Goal: Task Accomplishment & Management: Use online tool/utility

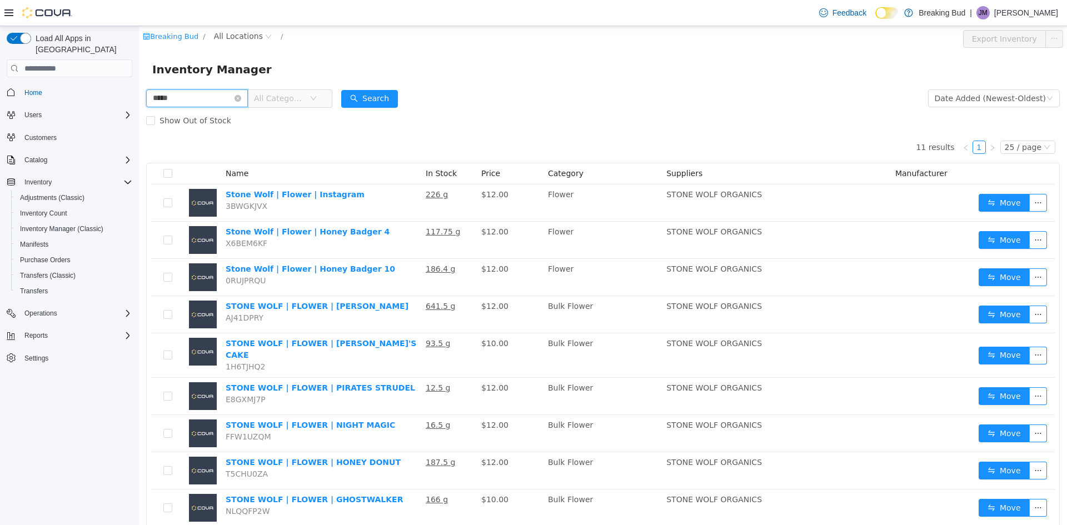
click at [240, 93] on input "*****" at bounding box center [197, 98] width 102 height 18
type input "******"
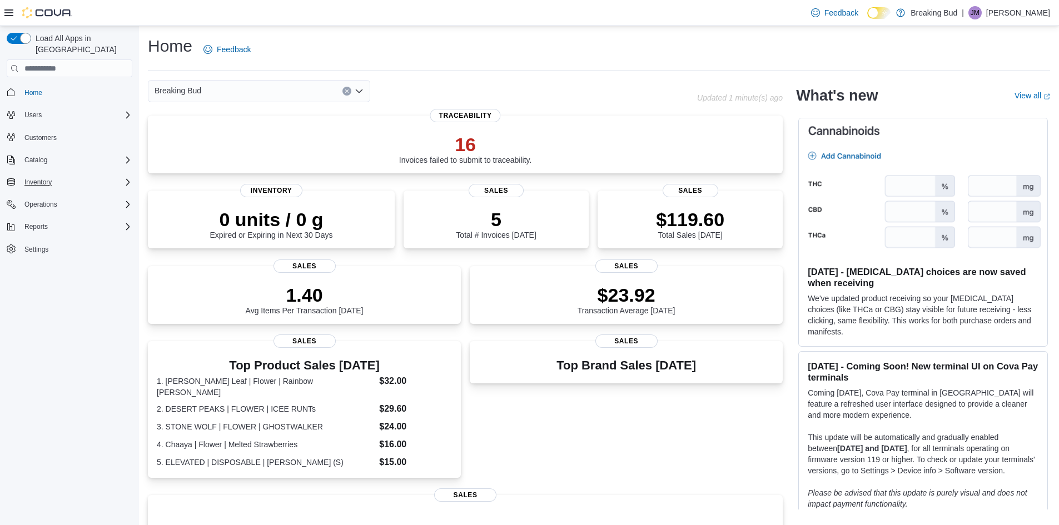
click at [66, 176] on div "Inventory" at bounding box center [76, 182] width 112 height 13
click at [83, 225] on span "Inventory Manager (Classic)" at bounding box center [61, 229] width 83 height 9
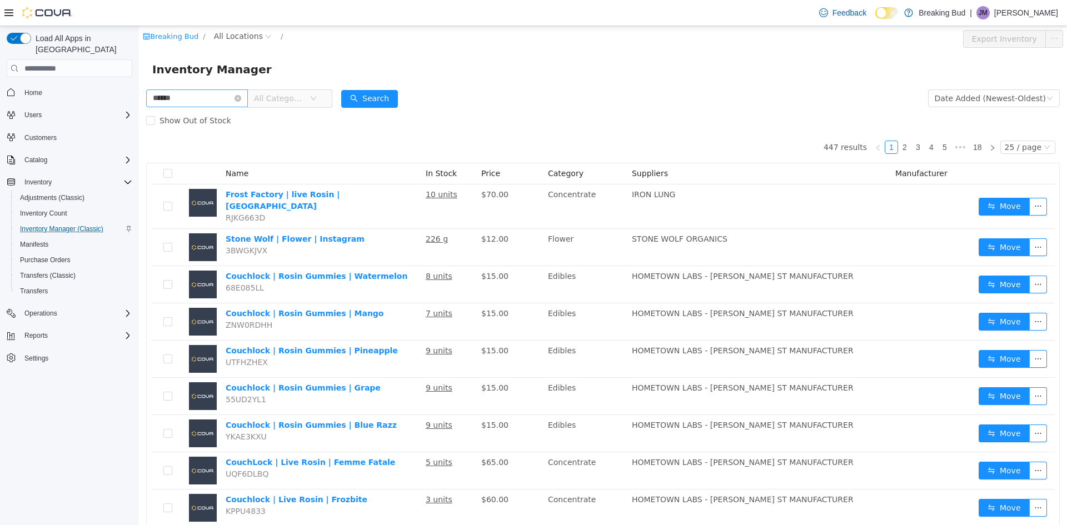
type input "******"
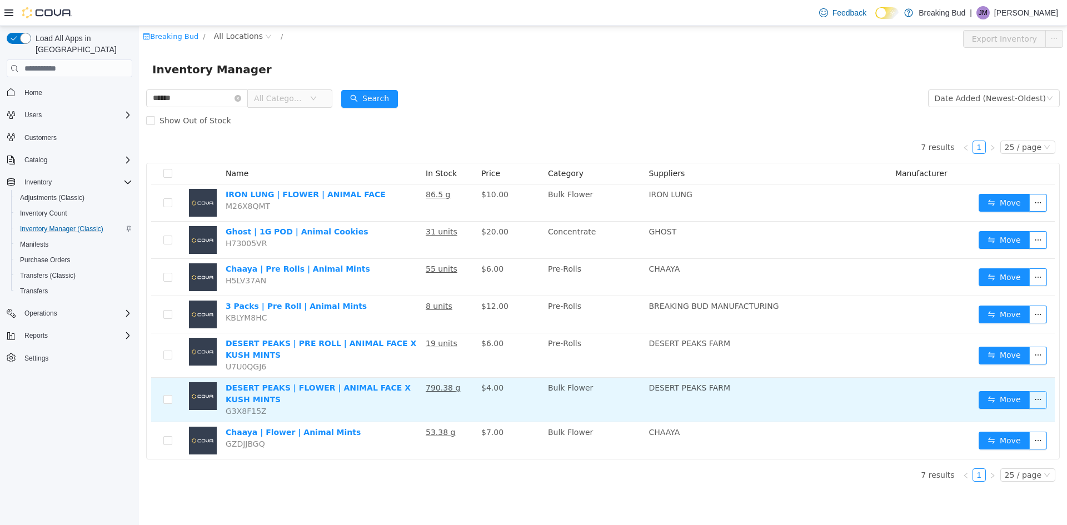
click at [1031, 397] on button "button" at bounding box center [1038, 400] width 18 height 18
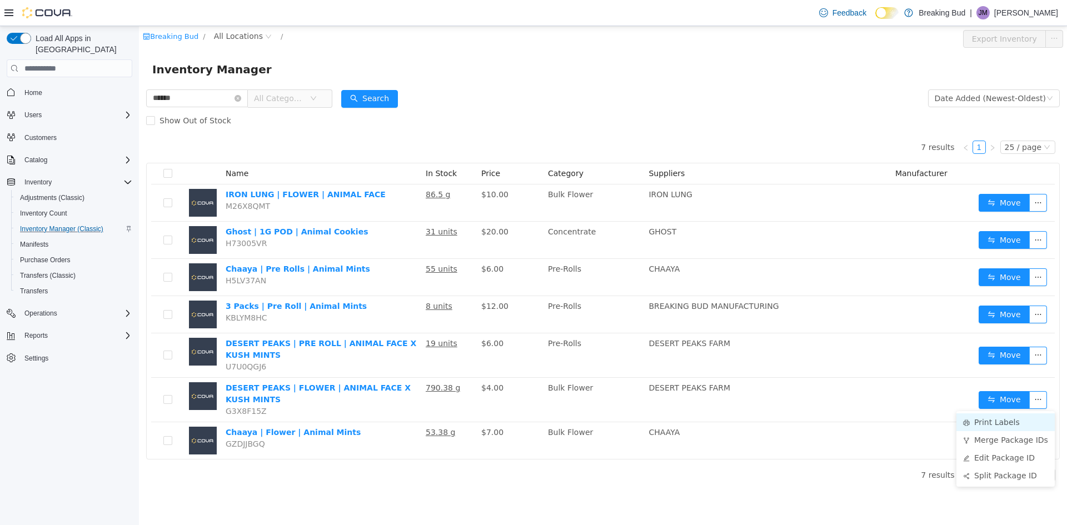
click at [1019, 422] on li "Print Labels" at bounding box center [1006, 423] width 98 height 18
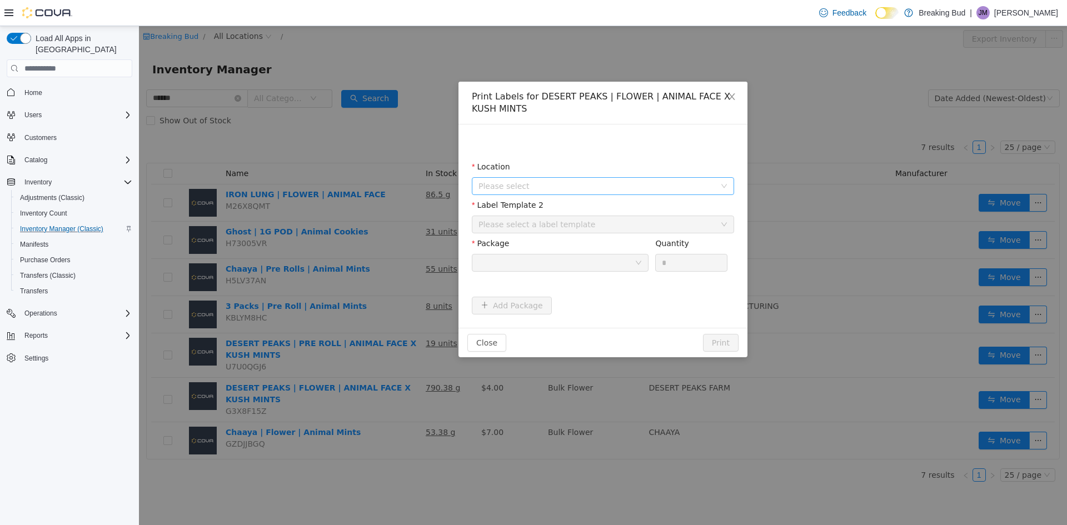
click at [526, 182] on span "Please select" at bounding box center [597, 186] width 237 height 11
click at [535, 244] on span "[STREET_ADDRESS]" at bounding box center [538, 247] width 77 height 9
click at [522, 222] on div "Please select a label template" at bounding box center [597, 224] width 237 height 11
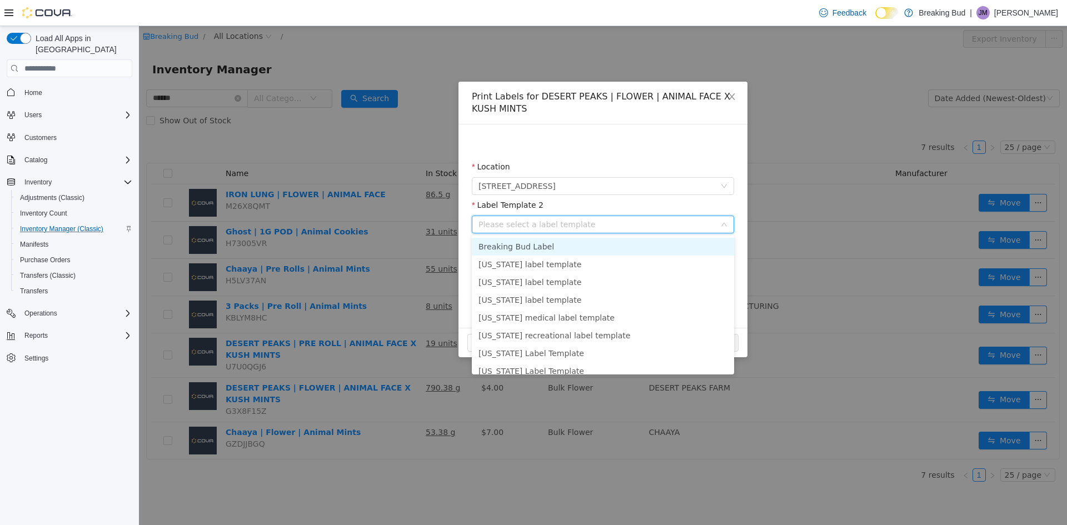
drag, startPoint x: 528, startPoint y: 247, endPoint x: 521, endPoint y: 246, distance: 7.3
click at [528, 247] on li "Breaking Bud Label" at bounding box center [603, 247] width 262 height 18
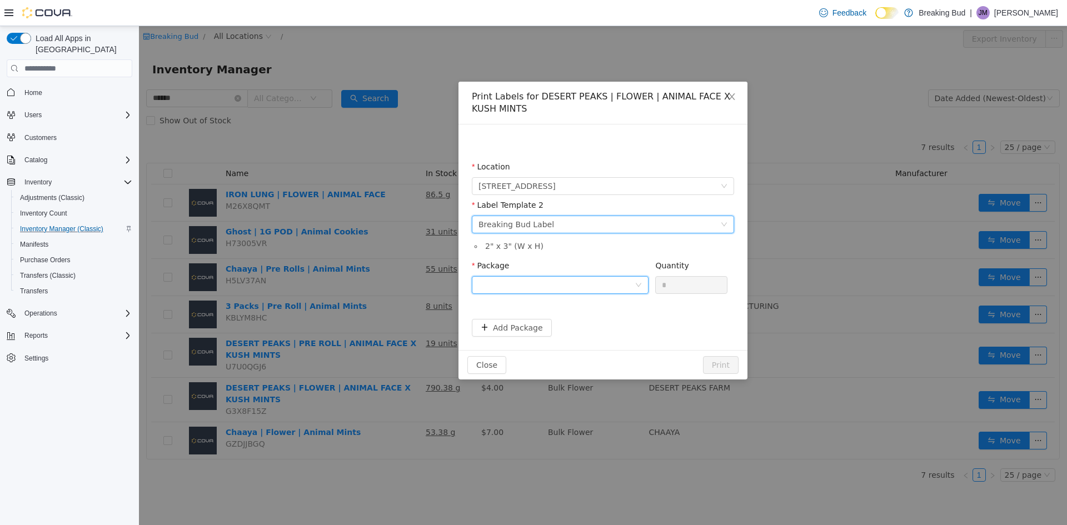
click at [534, 285] on div at bounding box center [557, 285] width 156 height 17
click at [539, 321] on strong "6573162417221171" at bounding box center [522, 325] width 87 height 9
click at [730, 362] on button "Print" at bounding box center [721, 365] width 36 height 18
click at [557, 289] on div "6573162417221171" at bounding box center [557, 285] width 156 height 17
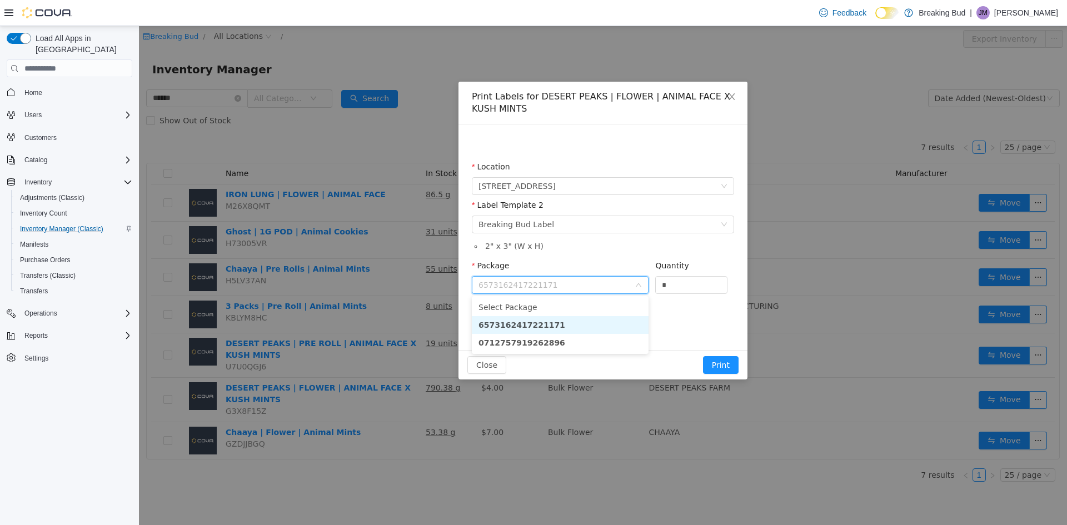
click at [551, 323] on li "6573162417221171" at bounding box center [560, 325] width 177 height 18
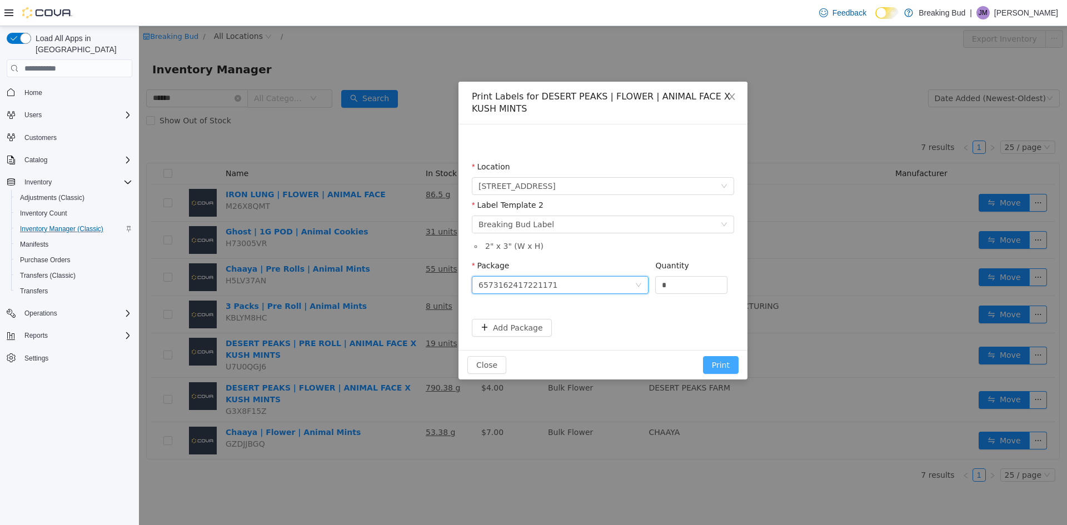
click at [728, 362] on button "Print" at bounding box center [721, 365] width 36 height 18
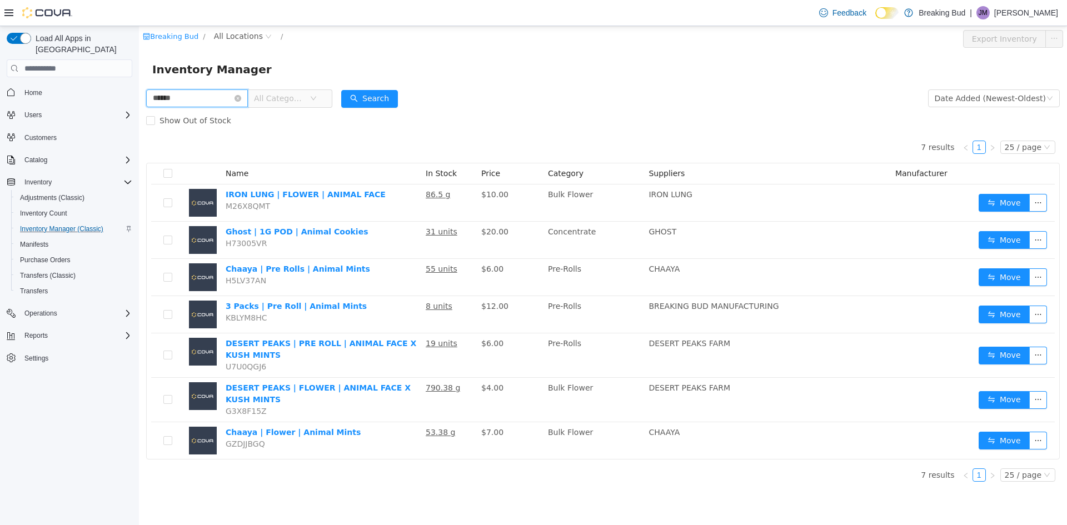
click at [248, 98] on input "******" at bounding box center [197, 98] width 102 height 18
click at [241, 97] on icon "icon: close-circle" at bounding box center [238, 98] width 7 height 7
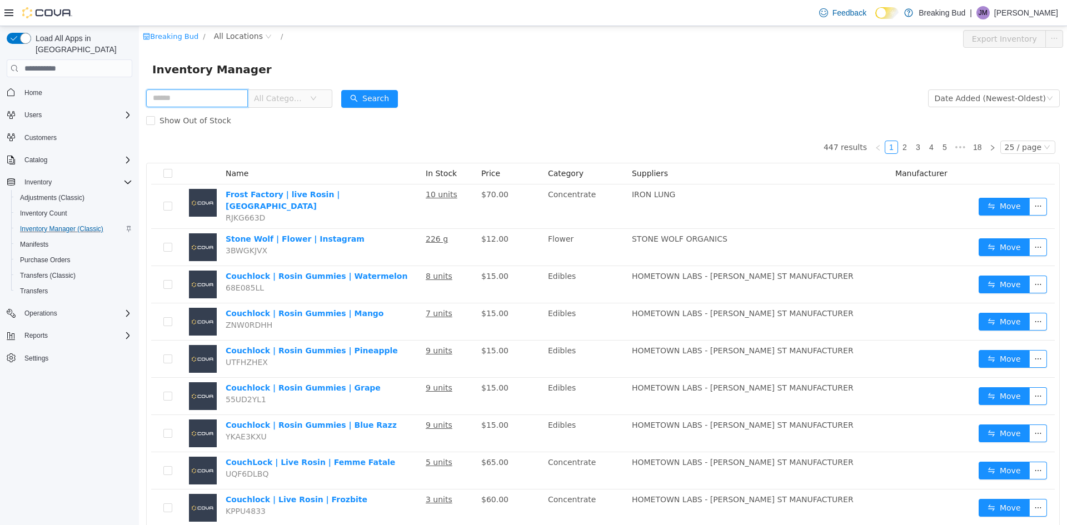
click at [239, 99] on input "text" at bounding box center [197, 98] width 102 height 18
type input "*******"
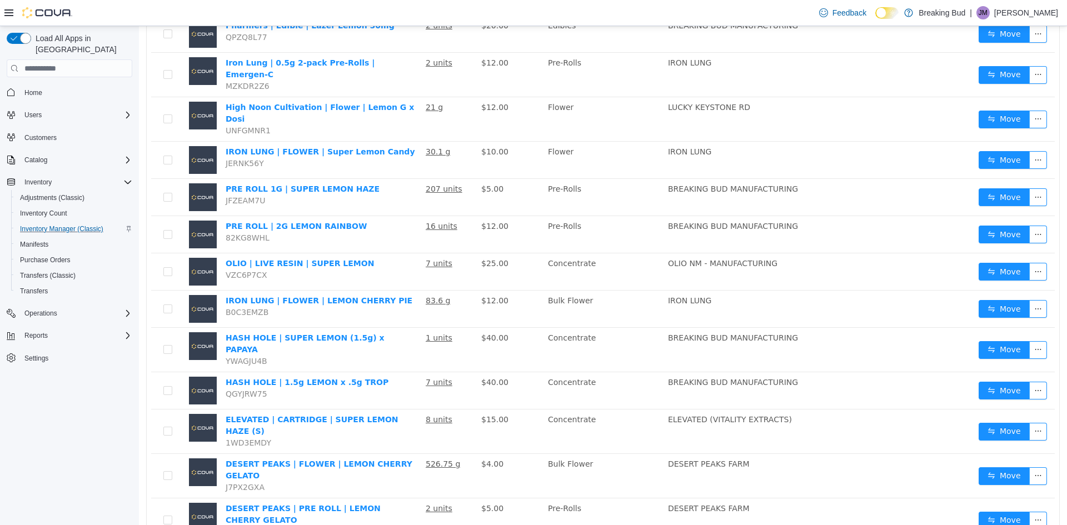
scroll to position [278, 0]
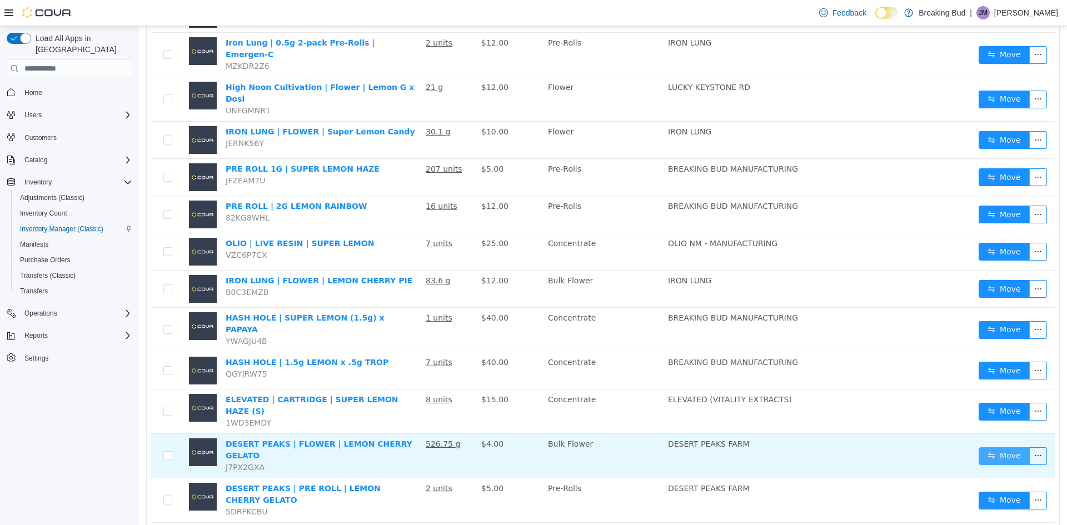
click at [1013, 447] on button "Move" at bounding box center [1004, 456] width 51 height 18
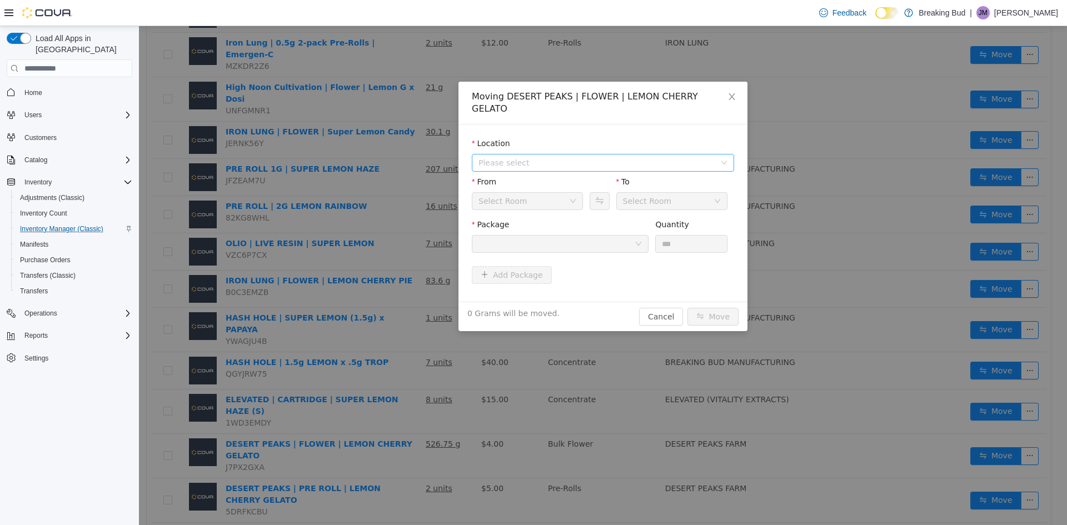
click at [489, 157] on span "Please select" at bounding box center [597, 162] width 237 height 11
click at [512, 198] on span "[STREET_ADDRESS]" at bounding box center [614, 190] width 235 height 15
click at [525, 236] on div at bounding box center [557, 244] width 156 height 17
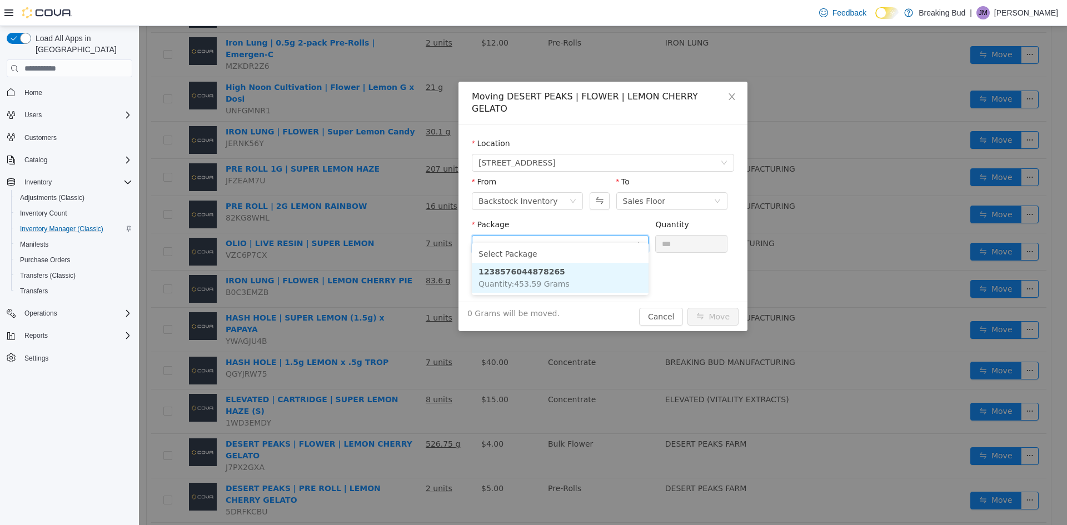
click at [539, 283] on span "Quantity : 453.59 Grams" at bounding box center [524, 284] width 91 height 9
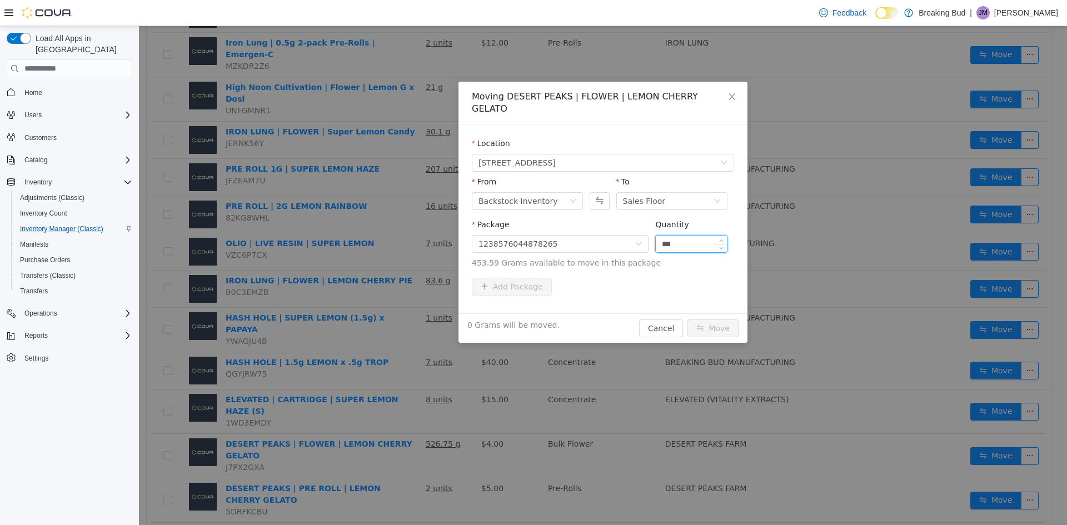
click at [670, 236] on input "***" at bounding box center [691, 244] width 71 height 17
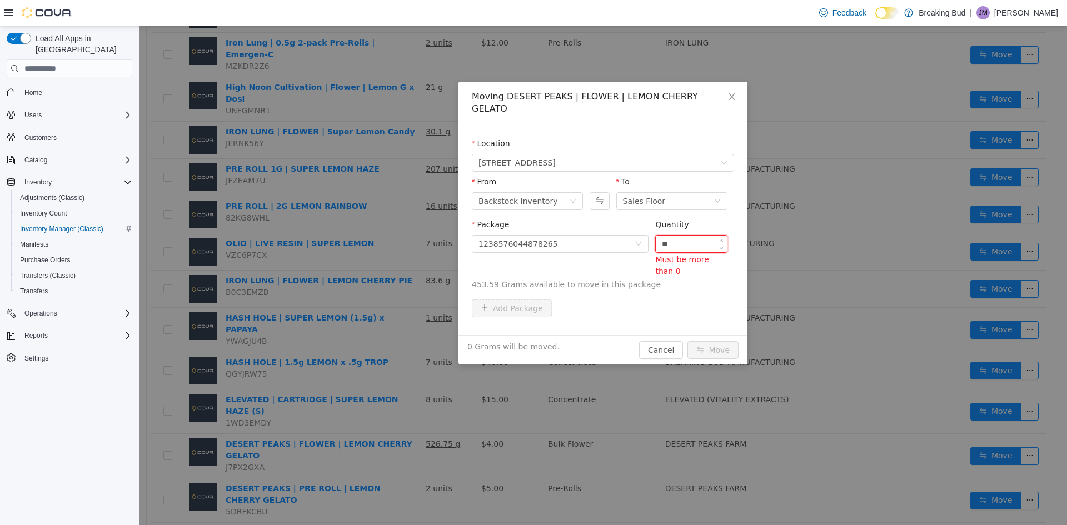
type input "*"
click at [675, 236] on input "*" at bounding box center [691, 244] width 71 height 17
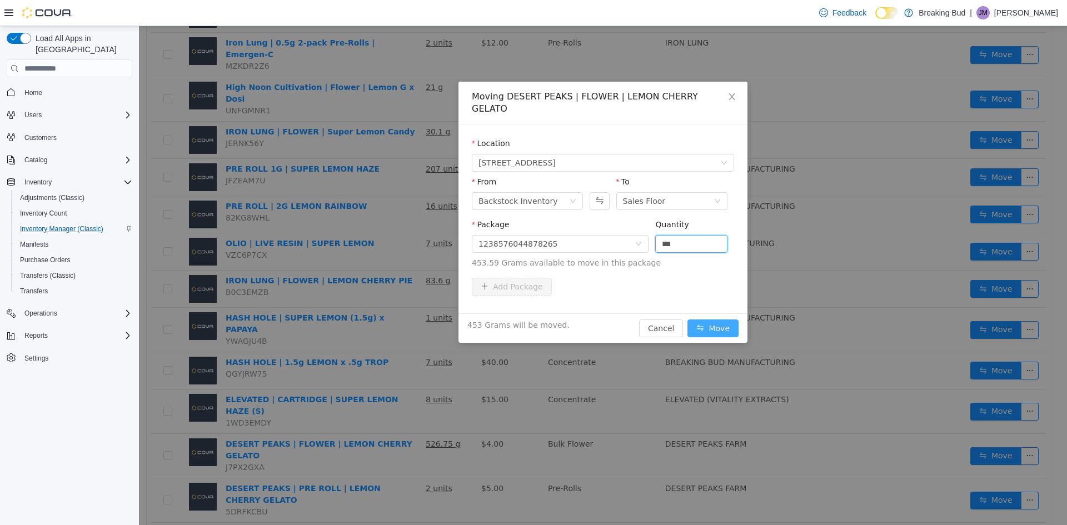
type input "*****"
click at [707, 320] on button "Move" at bounding box center [713, 329] width 51 height 18
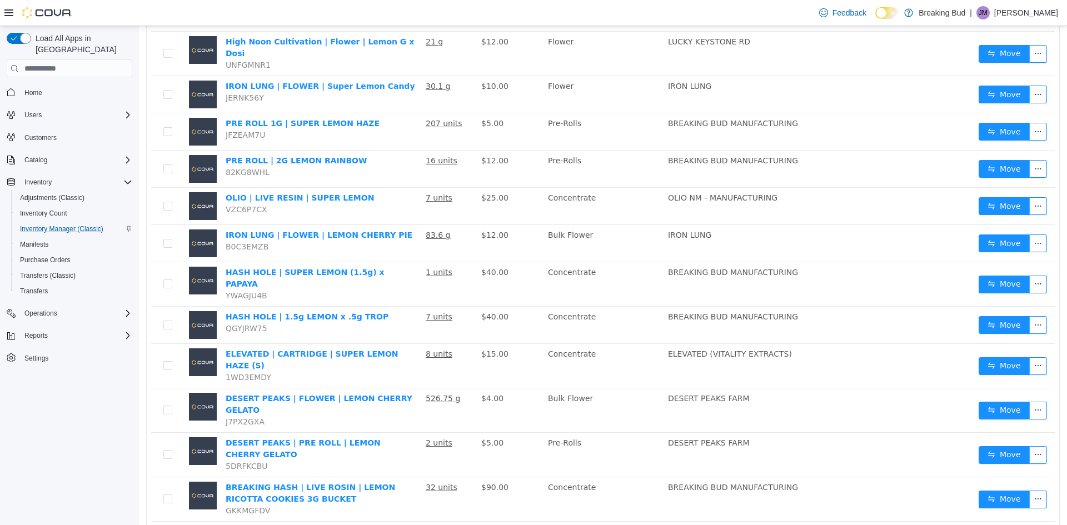
scroll to position [383, 0]
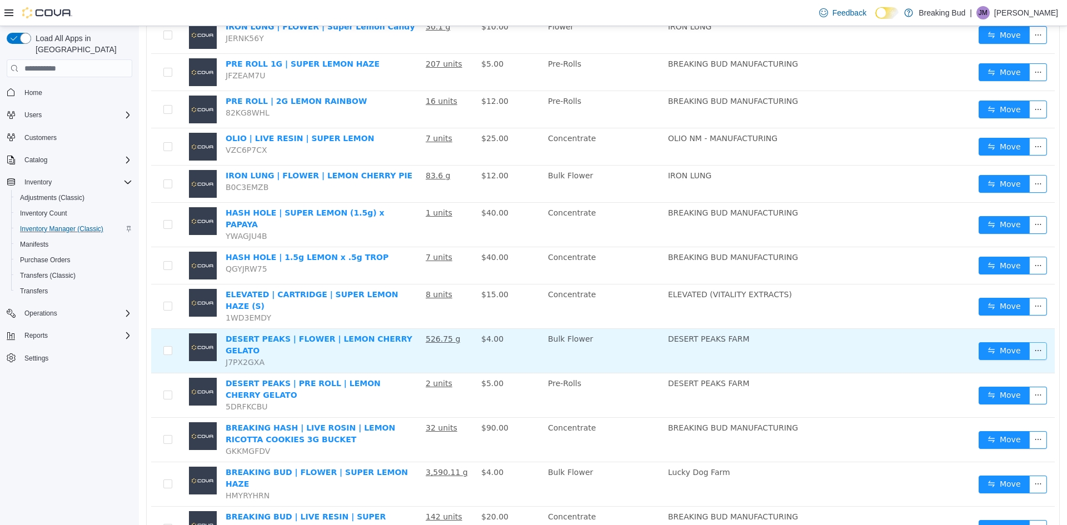
click at [1031, 342] on button "button" at bounding box center [1038, 351] width 18 height 18
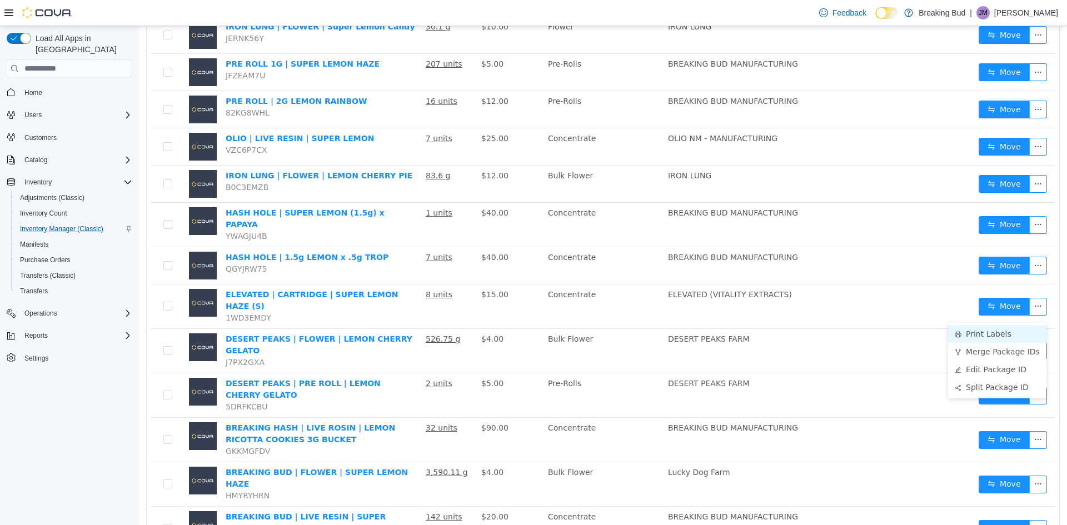
click at [995, 329] on li "Print Labels" at bounding box center [997, 334] width 98 height 18
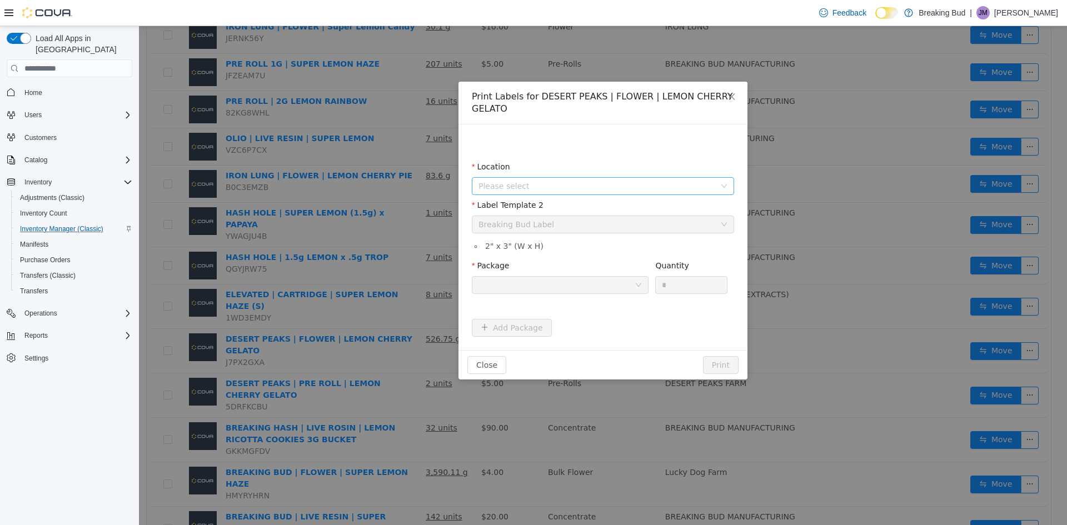
click at [576, 191] on span "Please select" at bounding box center [597, 186] width 237 height 11
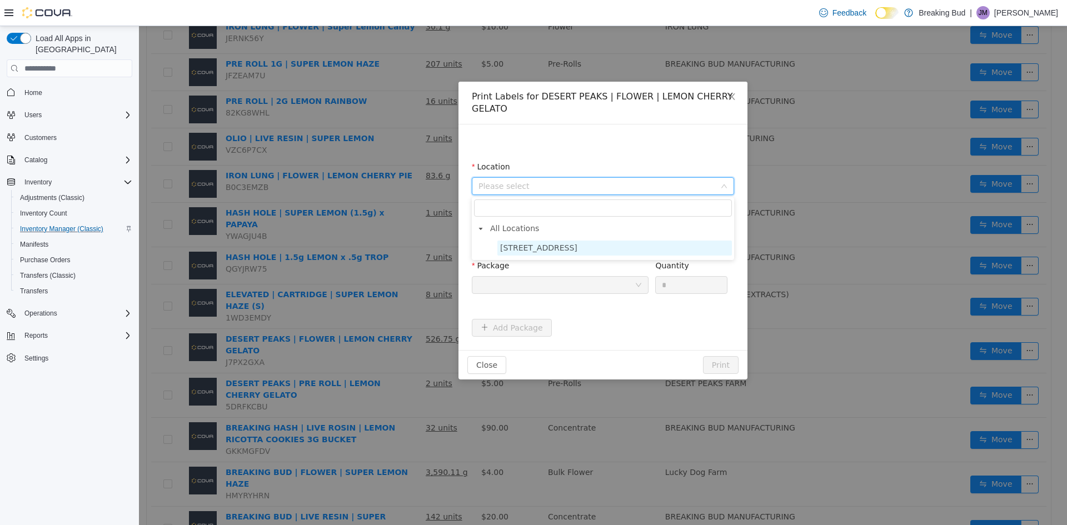
click at [599, 245] on span "[STREET_ADDRESS]" at bounding box center [614, 248] width 235 height 15
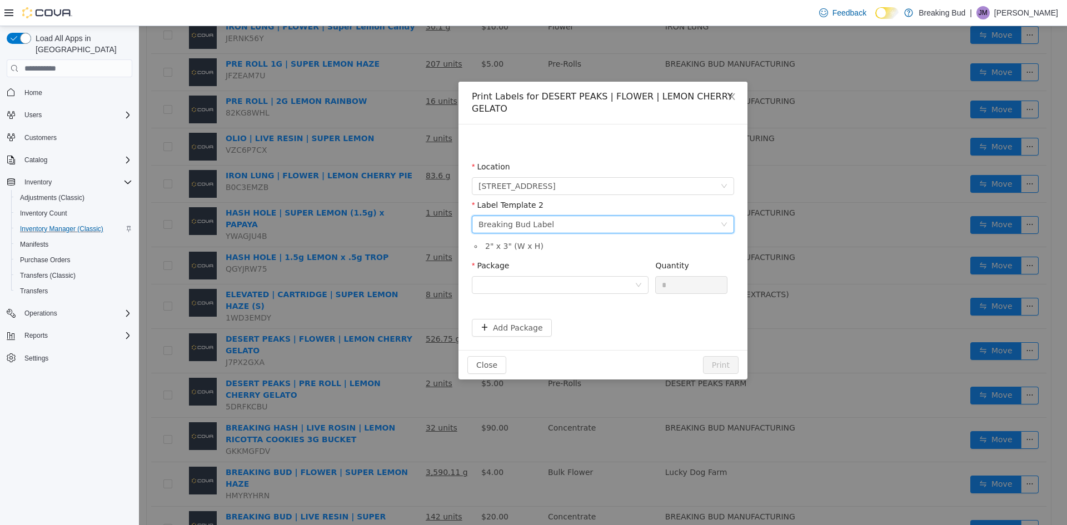
click at [574, 229] on div "Please select a label template Breaking Bud Label" at bounding box center [600, 224] width 242 height 17
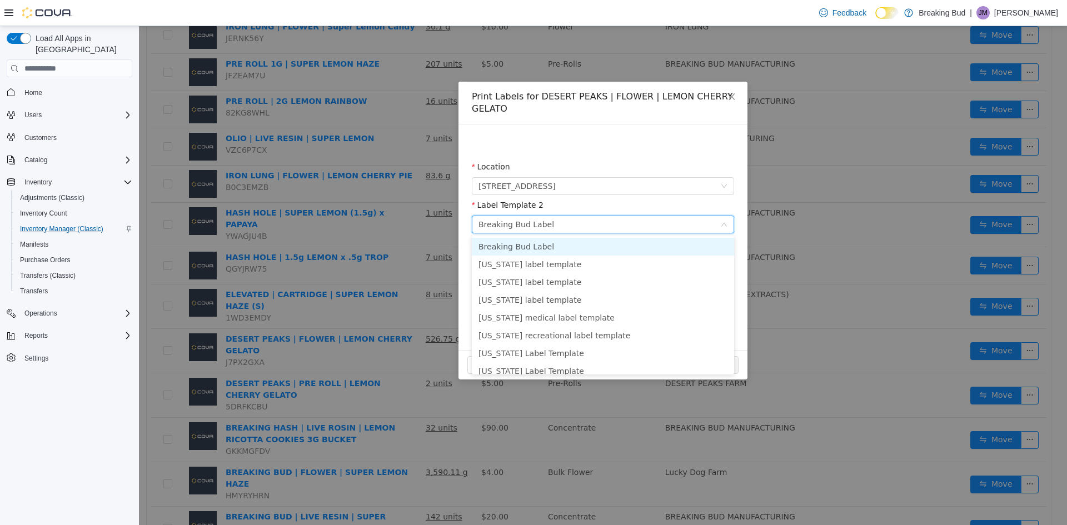
click at [559, 240] on li "Breaking Bud Label" at bounding box center [603, 247] width 262 height 18
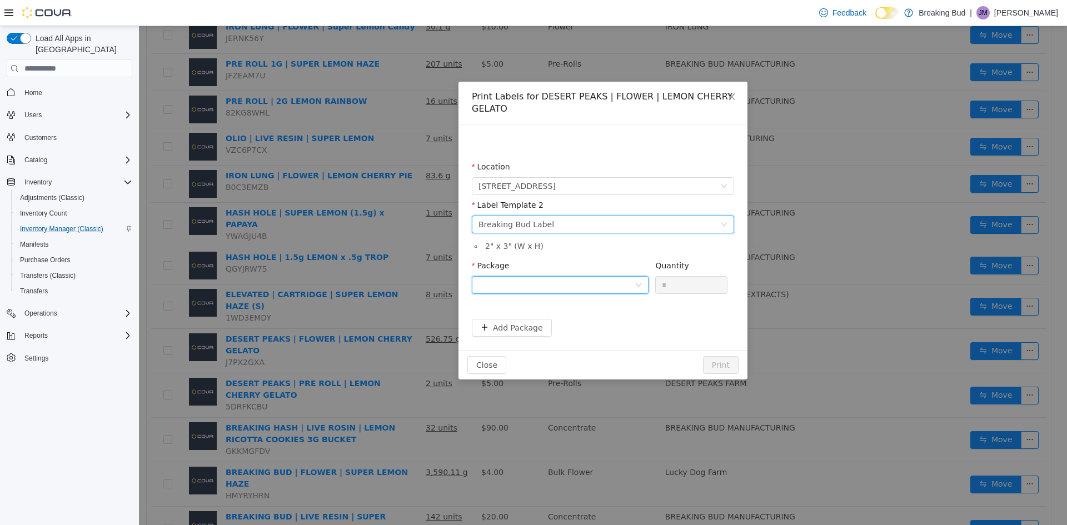
click at [560, 288] on div at bounding box center [557, 285] width 156 height 17
click at [587, 322] on li "1238576044878265" at bounding box center [560, 325] width 177 height 18
click at [726, 370] on button "Print" at bounding box center [721, 365] width 36 height 18
